Goal: Task Accomplishment & Management: Complete application form

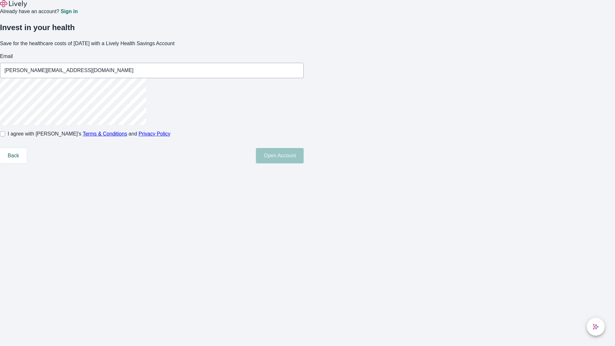
click at [5, 137] on input "I agree with Lively’s Terms & Conditions and Privacy Policy" at bounding box center [2, 133] width 5 height 5
checkbox input "true"
click at [304, 163] on button "Open Account" at bounding box center [280, 155] width 48 height 15
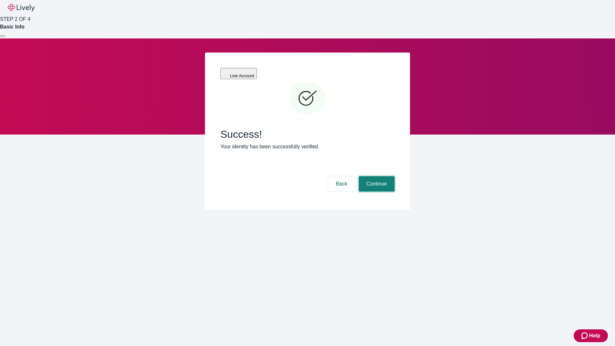
click at [376, 176] on button "Continue" at bounding box center [377, 183] width 36 height 15
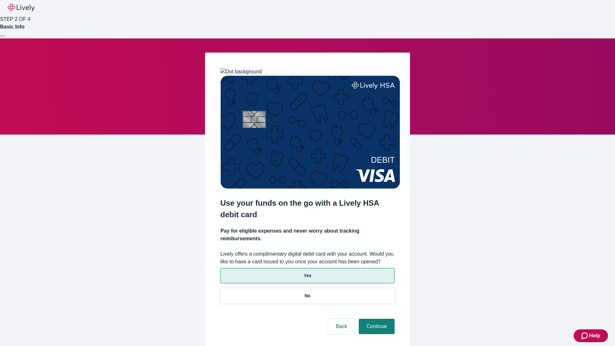
click at [307, 272] on p "Yes" at bounding box center [308, 275] width 8 height 7
click at [376, 319] on button "Continue" at bounding box center [377, 326] width 36 height 15
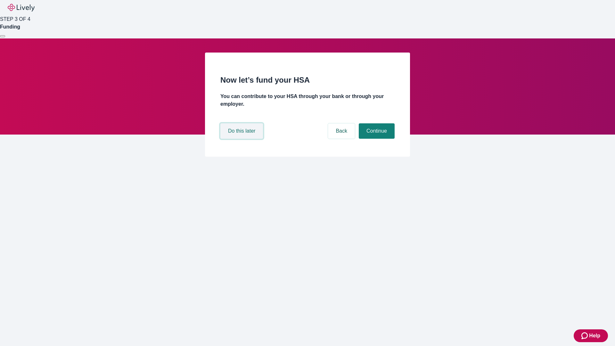
click at [243, 139] on button "Do this later" at bounding box center [242, 130] width 43 height 15
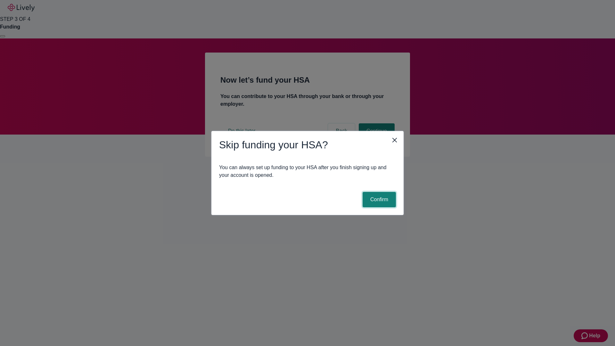
click at [379, 200] on button "Confirm" at bounding box center [379, 199] width 33 height 15
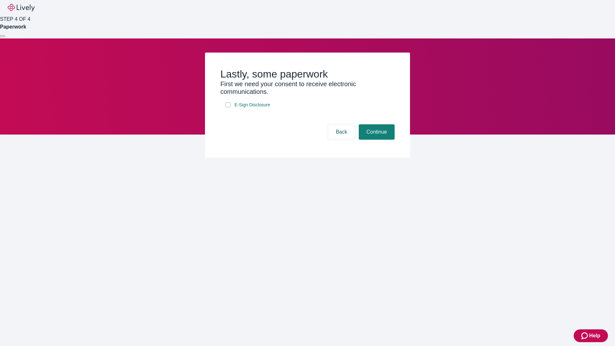
click at [228, 107] on input "E-Sign Disclosure" at bounding box center [228, 104] width 5 height 5
checkbox input "true"
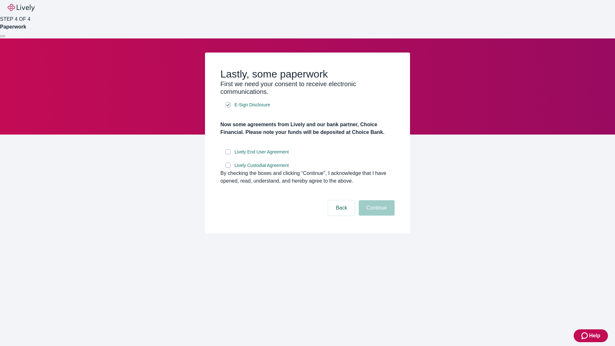
click at [228, 154] on input "Lively End User Agreement" at bounding box center [228, 151] width 5 height 5
checkbox input "true"
click at [228, 168] on input "Lively Custodial Agreement" at bounding box center [228, 165] width 5 height 5
checkbox input "true"
click at [376, 216] on button "Continue" at bounding box center [377, 207] width 36 height 15
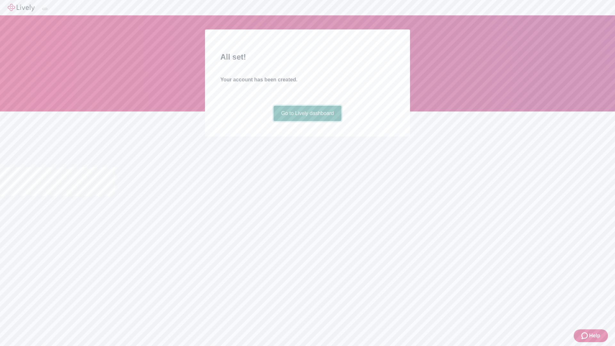
click at [307, 121] on link "Go to Lively dashboard" at bounding box center [308, 113] width 68 height 15
